Goal: Information Seeking & Learning: Learn about a topic

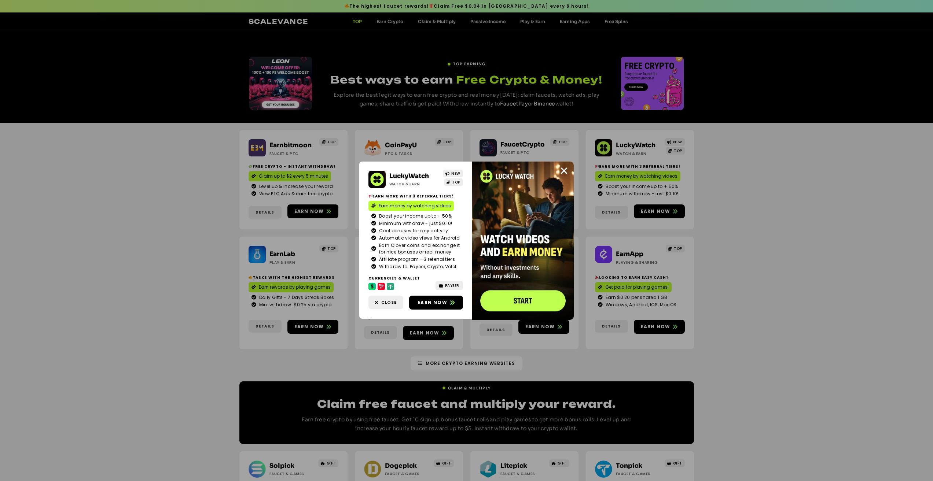
click at [82, 188] on div "LuckyWatch Watch & Earn NEW TOP Earn more with 3 referral Tiers! Earn money by …" at bounding box center [466, 240] width 933 height 481
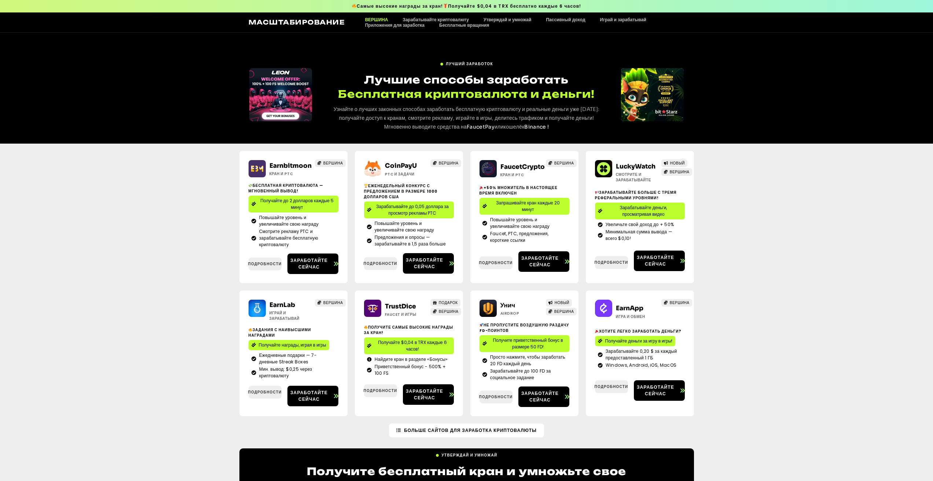
click at [99, 252] on div "Earnbitmoon Кран и PTC ВЕРШИНА Бесплатная криптовалюта — мгновенный вывод! Полу…" at bounding box center [466, 284] width 933 height 280
click at [264, 392] on font "Подробности" at bounding box center [265, 392] width 34 height 5
click at [259, 393] on font "Подробности" at bounding box center [265, 392] width 34 height 5
click at [149, 293] on div "Earnbitmoon Кран и PTC ВЕРШИНА Бесплатная криптовалюта — мгновенный вывод! Полу…" at bounding box center [466, 284] width 933 height 280
click at [385, 391] on font "Подробности" at bounding box center [381, 390] width 34 height 5
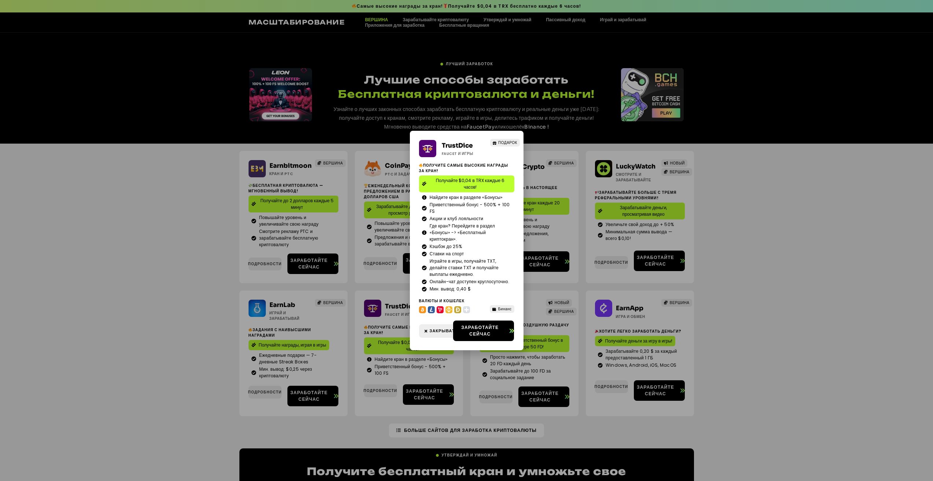
click at [264, 393] on div "TrustDice Faucet и игры ПОДАРОК Получите самые высокие награды за кран! Получай…" at bounding box center [466, 240] width 933 height 481
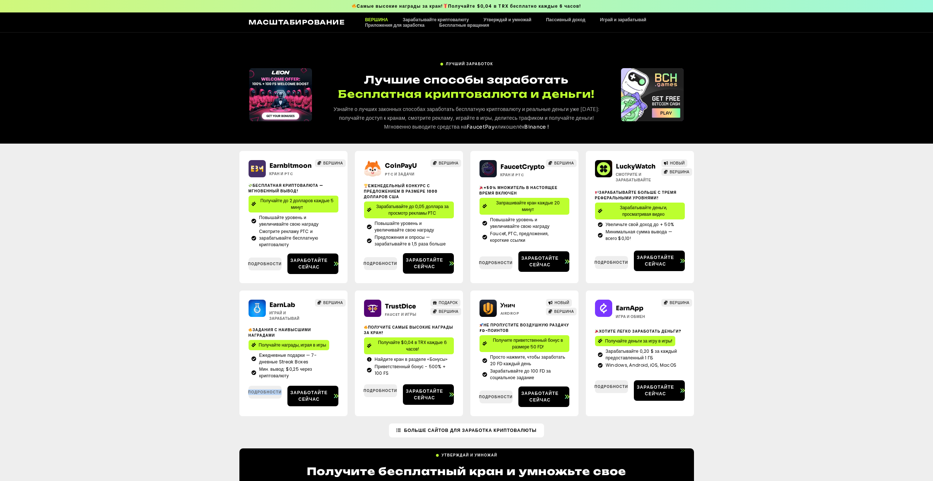
click at [264, 394] on font "Подробности" at bounding box center [265, 392] width 34 height 5
click at [270, 390] on font "Подробности" at bounding box center [265, 392] width 34 height 5
click at [380, 390] on font "Подробности" at bounding box center [381, 390] width 34 height 5
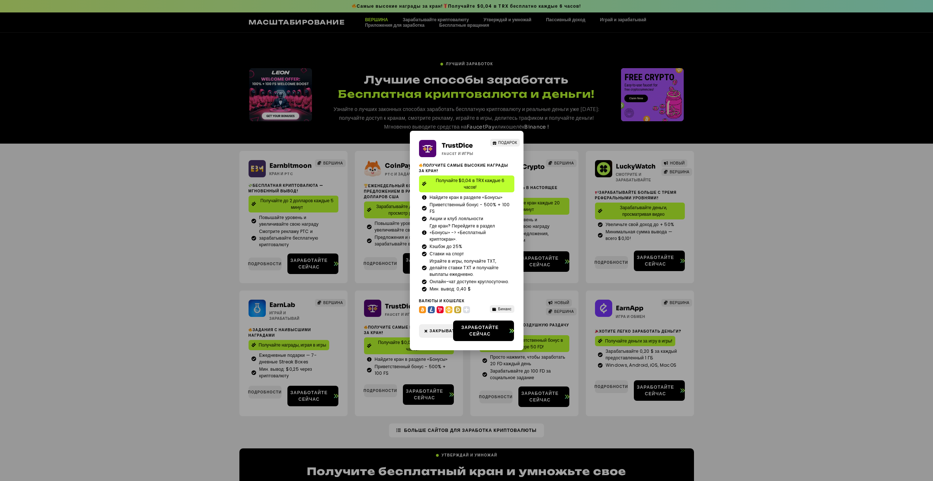
click at [197, 336] on div "TrustDice Faucet и игры ПОДАРОК Получите самые высокие награды за кран! Получай…" at bounding box center [466, 240] width 933 height 481
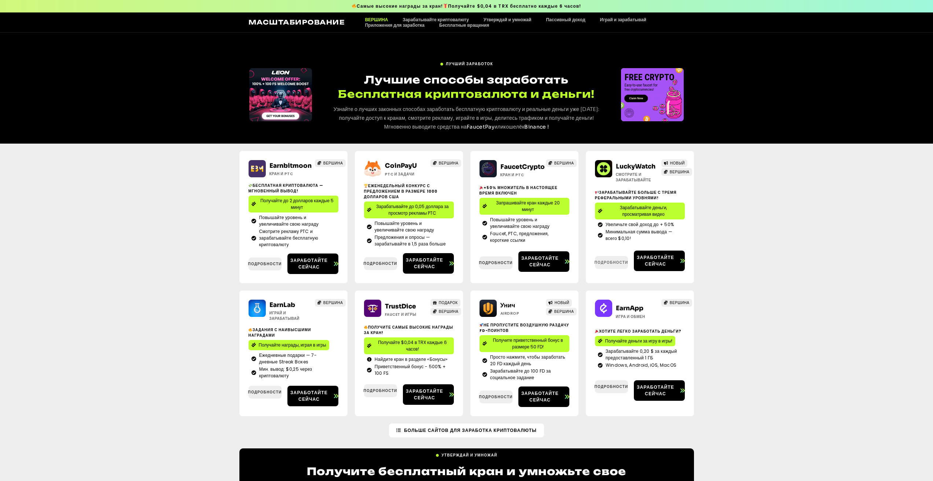
click at [605, 266] on link "Подробности" at bounding box center [611, 262] width 33 height 13
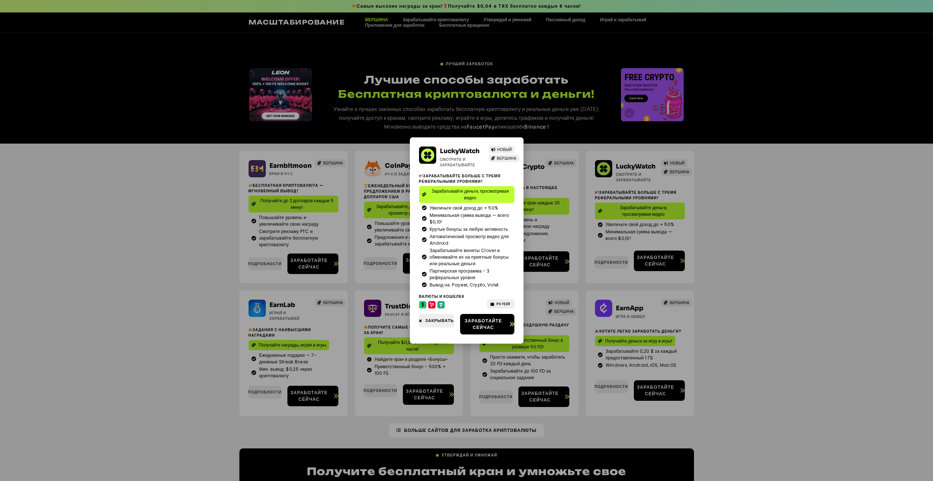
click at [221, 291] on div "LuckyWatch Смотрите и зарабатывайте НОВЫЙ ВЕРШИНА Зарабатывайте больше с тремя …" at bounding box center [466, 240] width 933 height 481
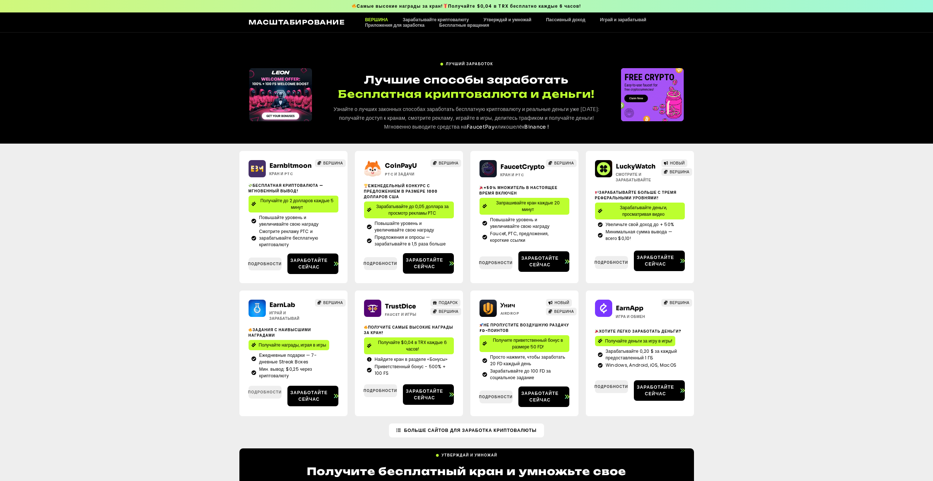
click at [267, 394] on font "Подробности" at bounding box center [265, 392] width 34 height 5
click at [315, 394] on font "Заработайте сейчас" at bounding box center [308, 396] width 37 height 13
click at [607, 260] on font "Подробности" at bounding box center [612, 262] width 34 height 5
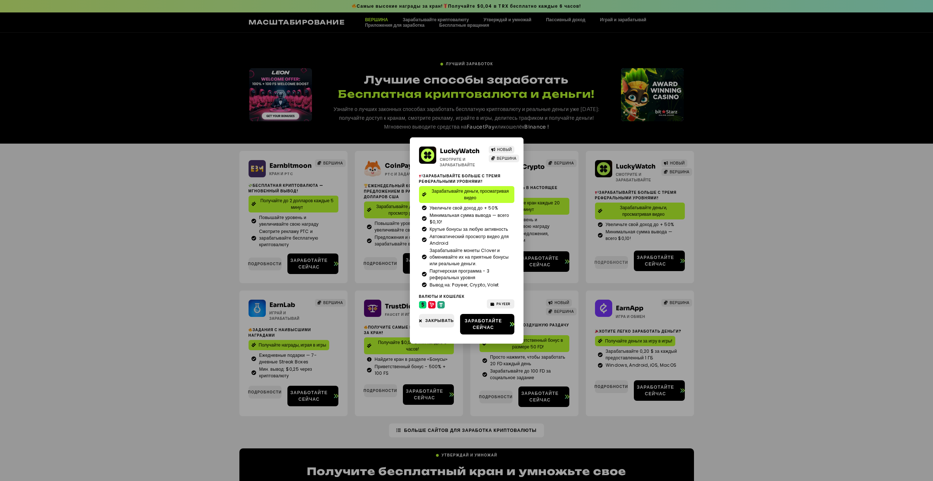
click at [607, 260] on div "LuckyWatch Смотрите и зарабатывайте НОВЫЙ ВЕРШИНА Зарабатывайте больше с тремя …" at bounding box center [466, 240] width 933 height 481
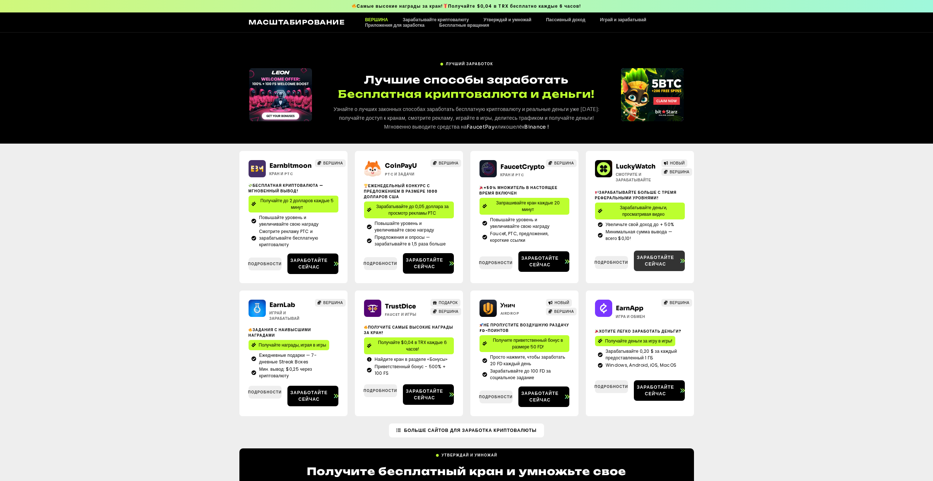
click at [650, 258] on font "Заработайте сейчас" at bounding box center [655, 260] width 37 height 13
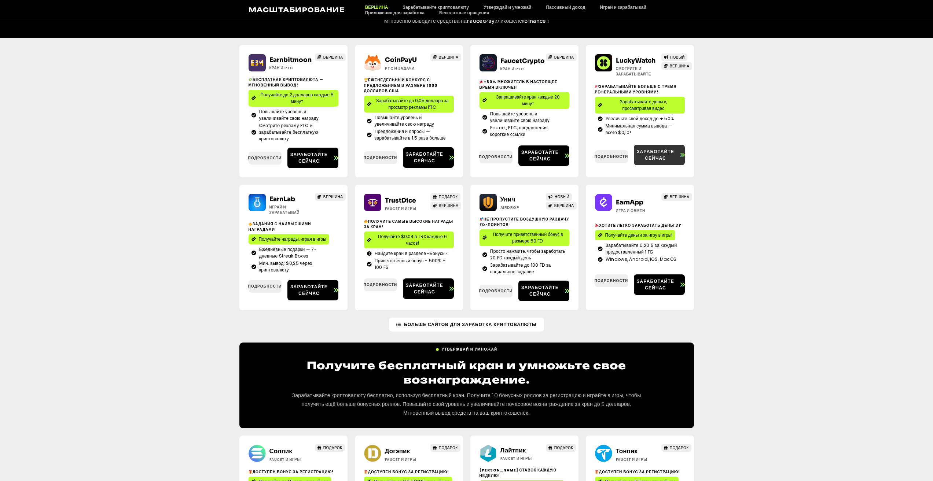
scroll to position [110, 0]
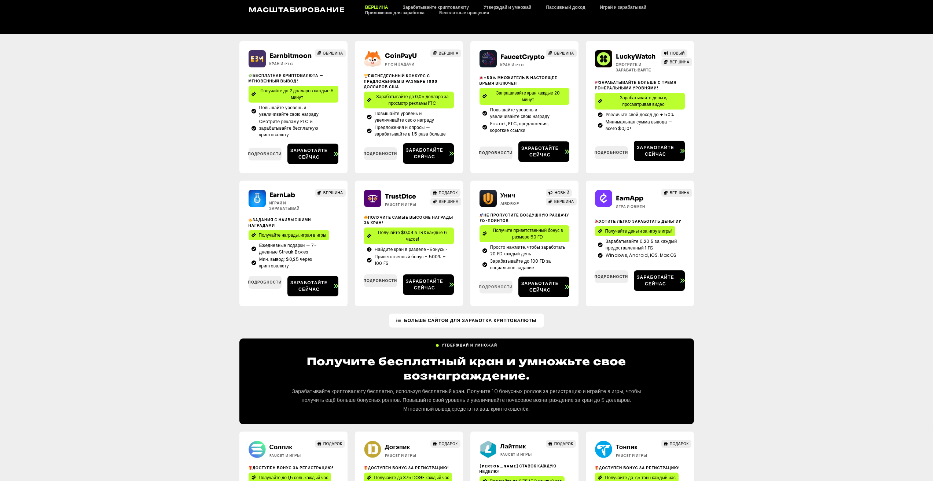
click at [494, 287] on font "Подробности" at bounding box center [496, 287] width 34 height 5
click at [613, 278] on font "Подробности" at bounding box center [612, 276] width 34 height 5
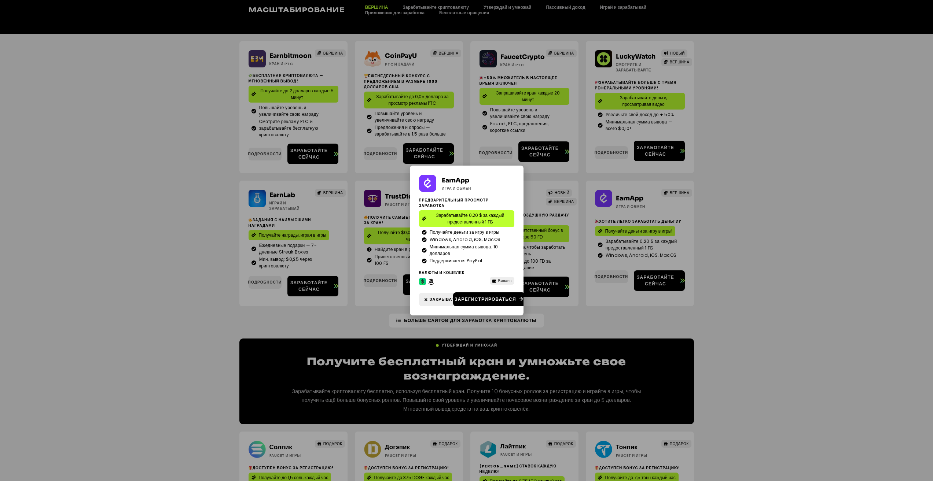
click at [733, 183] on div "EarnApp Игра и обмен Предварительный просмотр заработка Зарабатывайте 0,20 $ за…" at bounding box center [466, 240] width 933 height 481
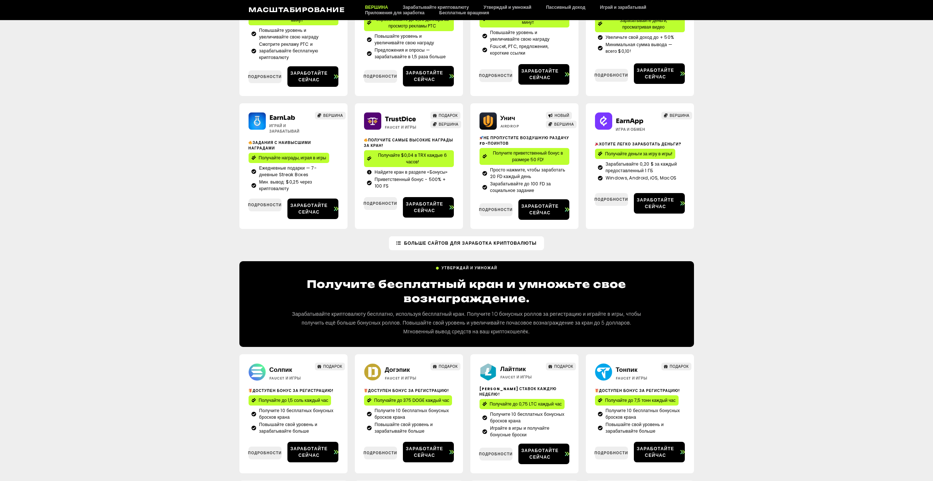
scroll to position [183, 0]
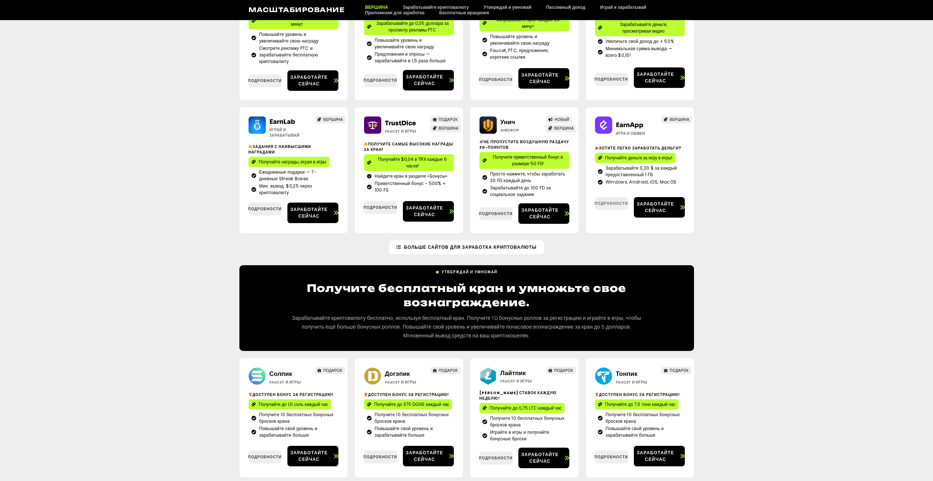
click at [606, 203] on font "Подробности" at bounding box center [612, 203] width 34 height 5
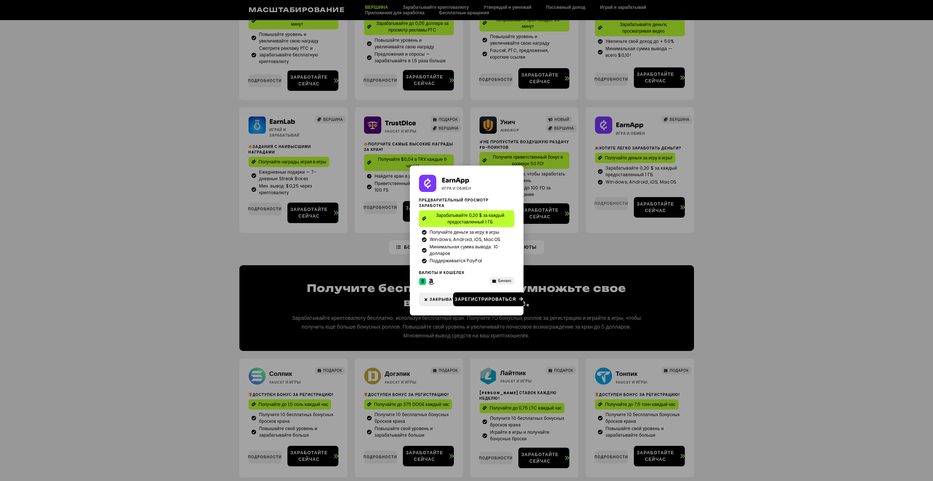
click at [606, 203] on div "EarnApp Игра и обмен Предварительный просмотр заработка Зарабатывайте 0,20 $ за…" at bounding box center [466, 240] width 933 height 481
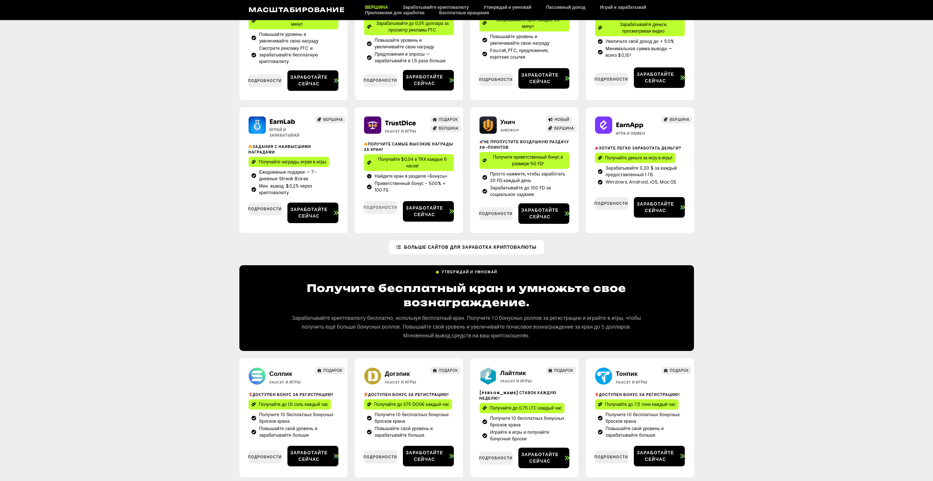
click at [382, 210] on font "Подробности" at bounding box center [381, 207] width 34 height 5
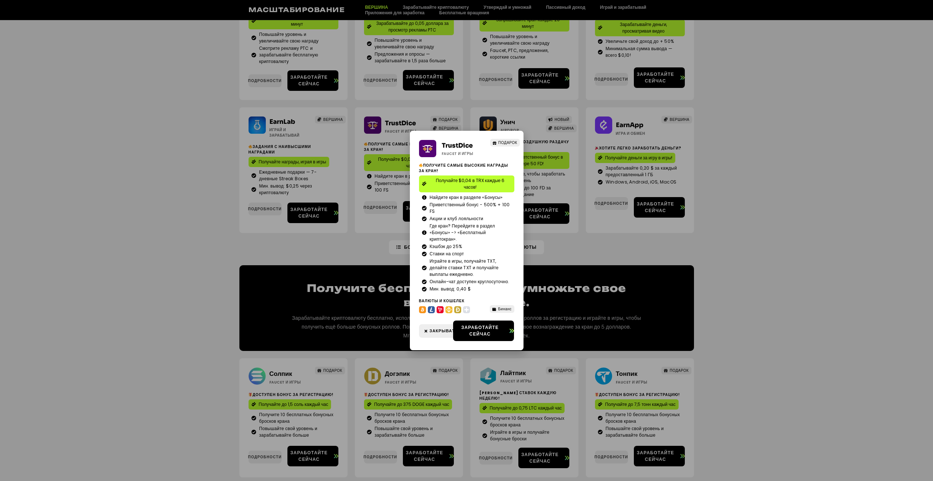
click at [214, 243] on div "TrustDice Faucet и игры ПОДАРОК Получите самые высокие награды за кран! Получай…" at bounding box center [466, 240] width 933 height 481
